Goal: Check status

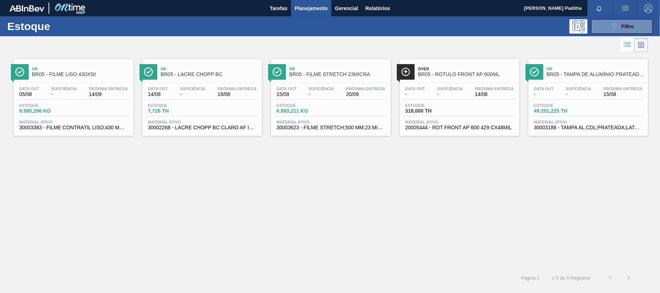
click at [217, 119] on div "Data out 14/08 Suficiência - Próxima Entrega 16/08 Estoque 7,726 TH Material at…" at bounding box center [202, 107] width 120 height 49
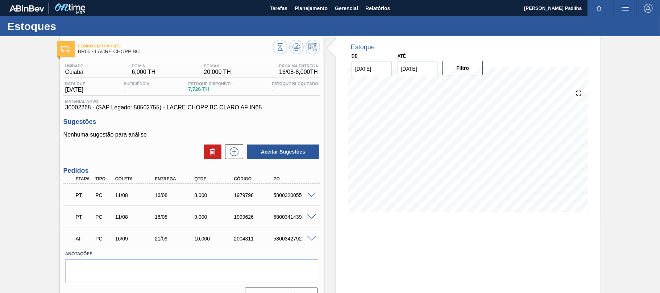
scroll to position [18, 0]
drag, startPoint x: 194, startPoint y: 108, endPoint x: 275, endPoint y: 105, distance: 80.5
click at [275, 105] on span "30002268 - (SAP Legado: 50502755) - [PERSON_NAME] [PERSON_NAME] AF IN65" at bounding box center [191, 107] width 253 height 7
click at [277, 107] on span "30002268 - (SAP Legado: 50502755) - [PERSON_NAME] [PERSON_NAME] AF IN65" at bounding box center [191, 107] width 253 height 7
